Goal: Task Accomplishment & Management: Manage account settings

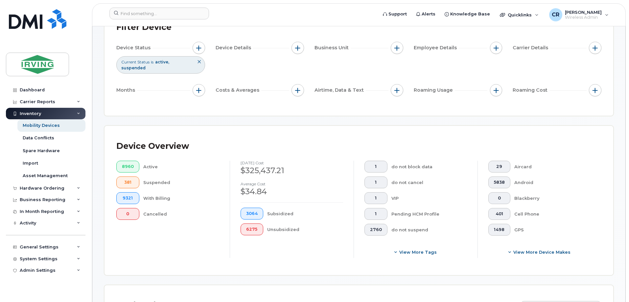
scroll to position [197, 0]
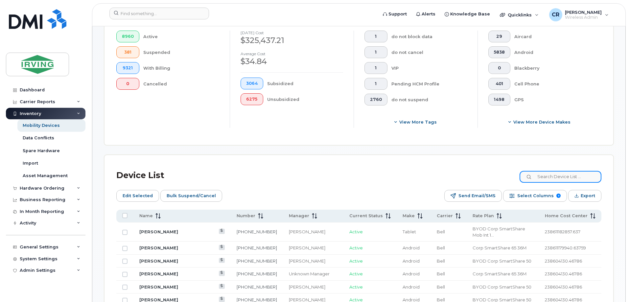
click at [546, 172] on input at bounding box center [561, 177] width 82 height 12
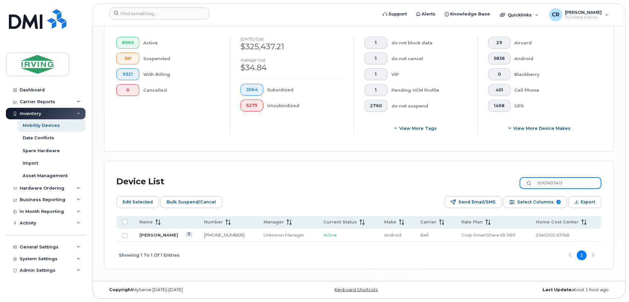
scroll to position [185, 0]
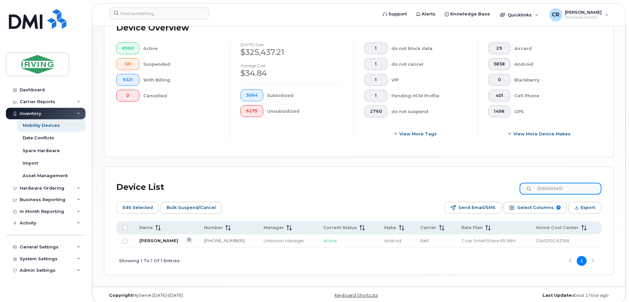
type input "5063493413"
click at [170, 238] on link "[PERSON_NAME]" at bounding box center [158, 240] width 39 height 5
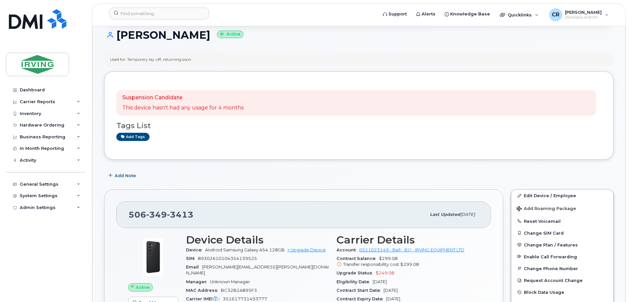
scroll to position [66, 0]
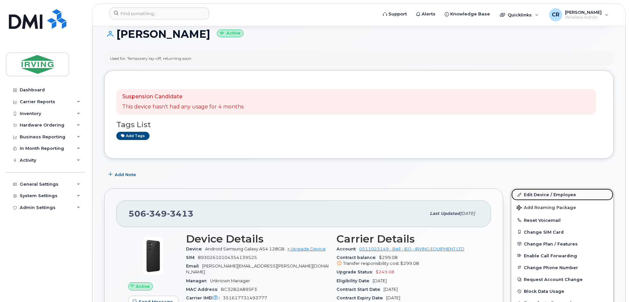
click at [549, 192] on link "Edit Device / Employee" at bounding box center [562, 195] width 102 height 12
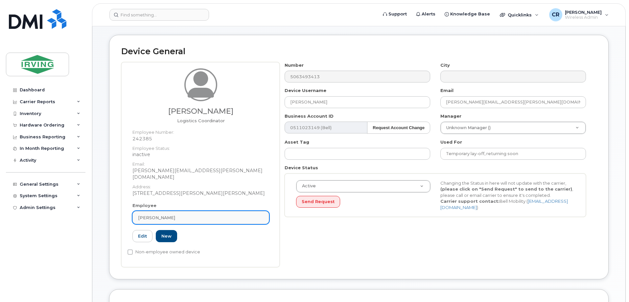
scroll to position [33, 0]
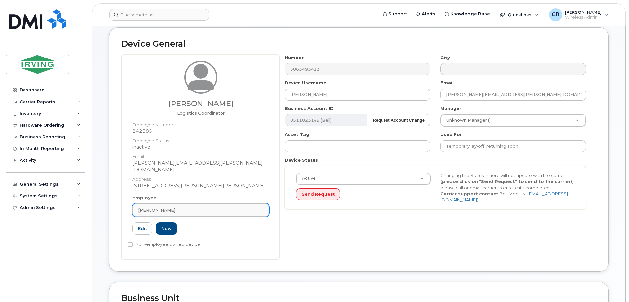
click at [185, 208] on link "[PERSON_NAME]" at bounding box center [200, 209] width 137 height 13
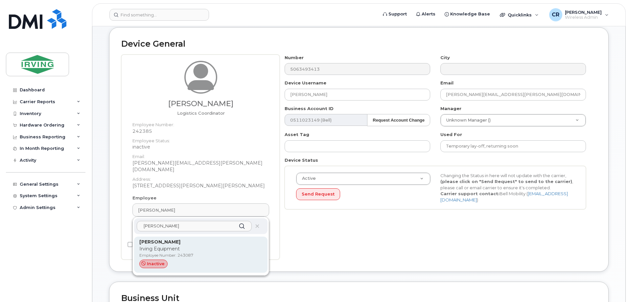
type input "kenneth mcgav"
click at [189, 252] on p "Employee Number: 243087" at bounding box center [200, 255] width 123 height 6
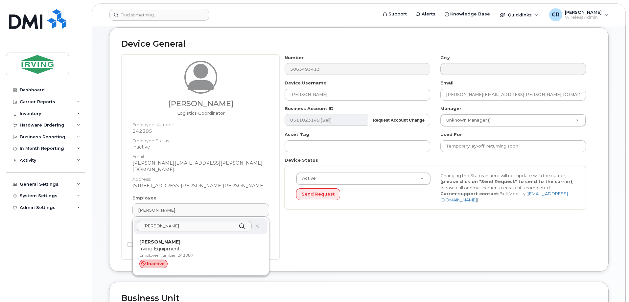
type input "243087"
type input "Kenneth McGavney"
type input "mcgavney.ken@irvingequipment.com"
